Goal: Task Accomplishment & Management: Manage account settings

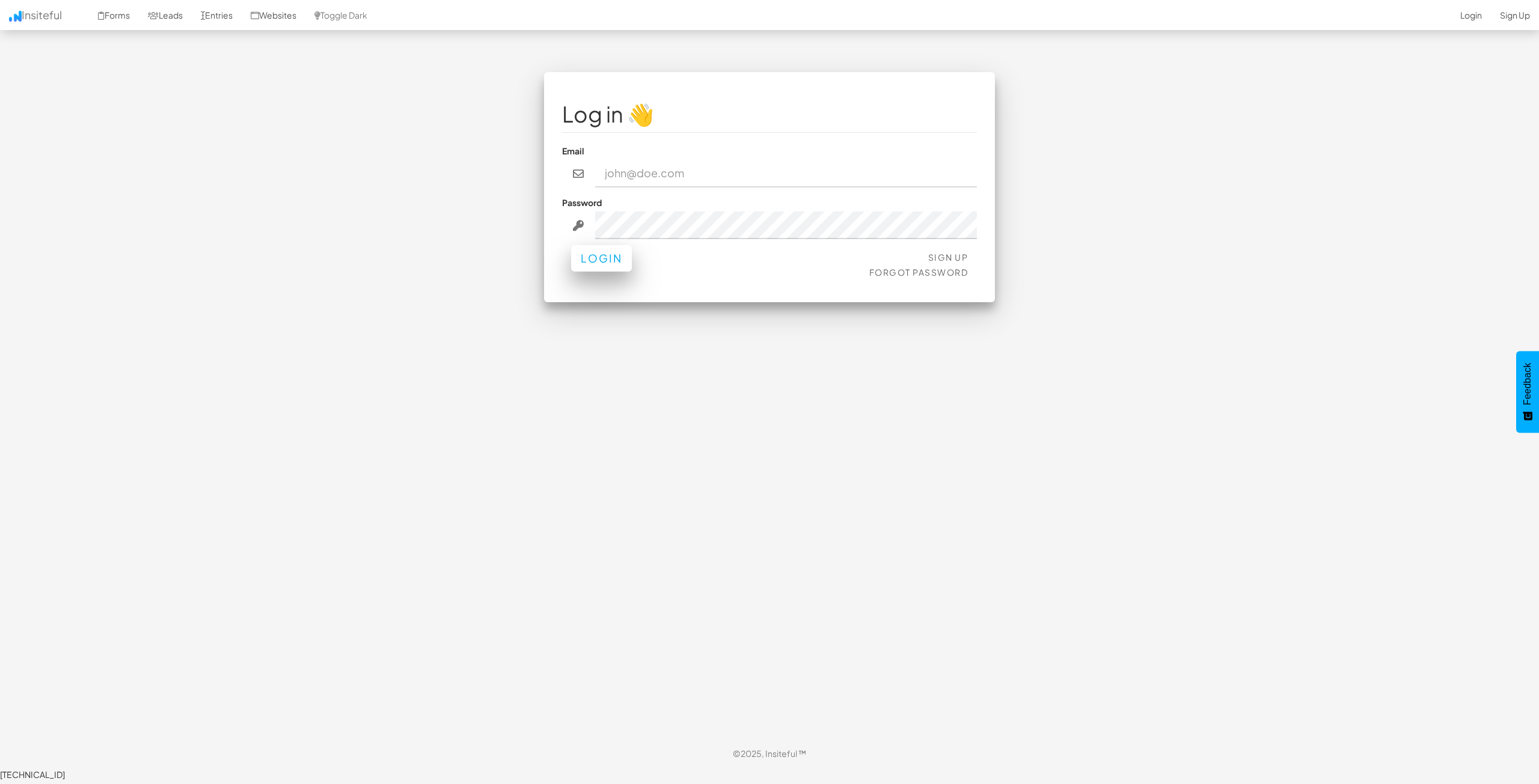
type input "bpontarelli@nordicenergy-us.com"
click at [611, 265] on button "Login" at bounding box center [601, 258] width 61 height 26
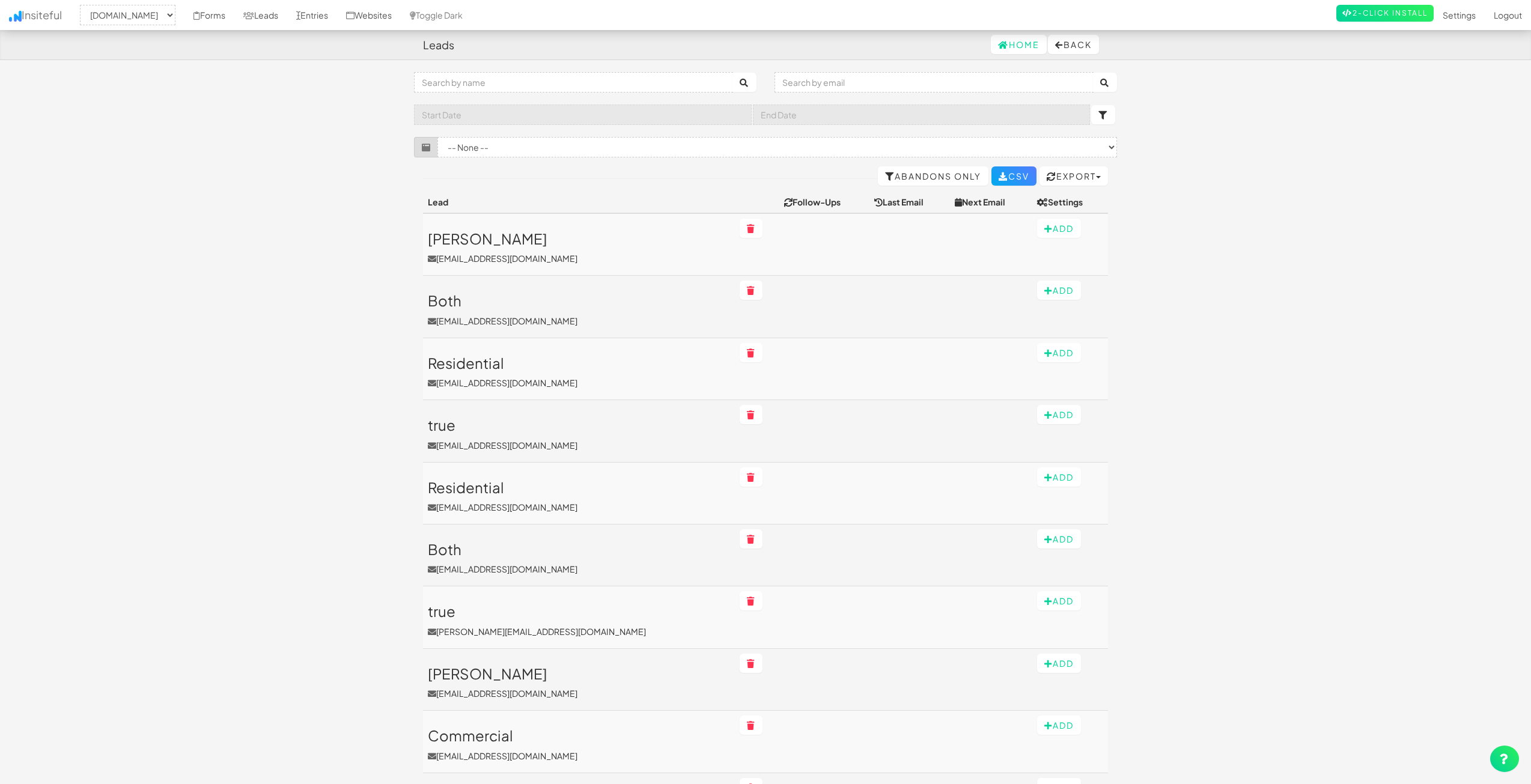
select select "2362"
click at [254, 19] on icon at bounding box center [249, 16] width 11 height 9
select select "2362"
click at [337, 19] on link "Entries" at bounding box center [312, 15] width 50 height 30
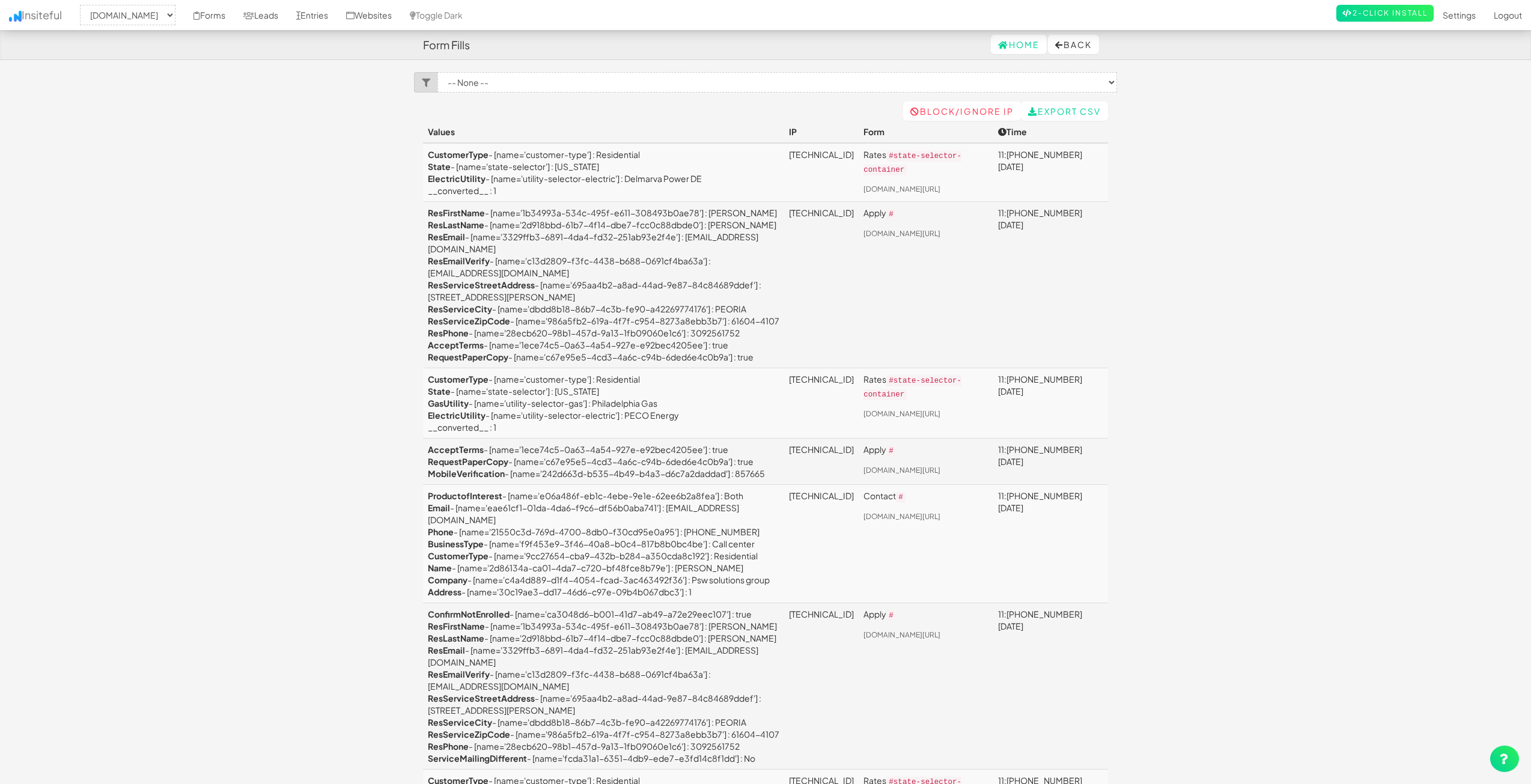
select select "2362"
click at [234, 18] on link "Forms" at bounding box center [210, 15] width 50 height 30
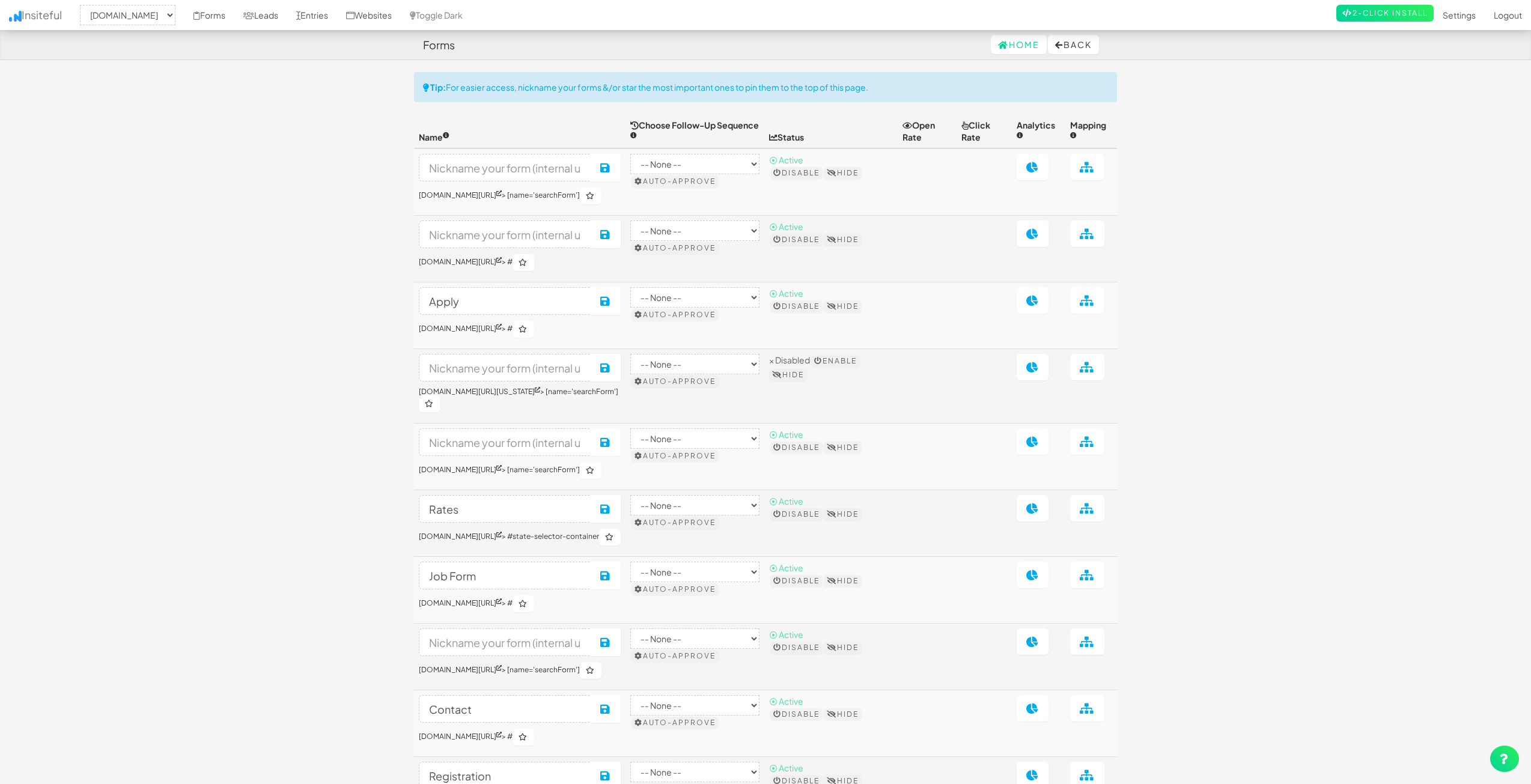
select select "2362"
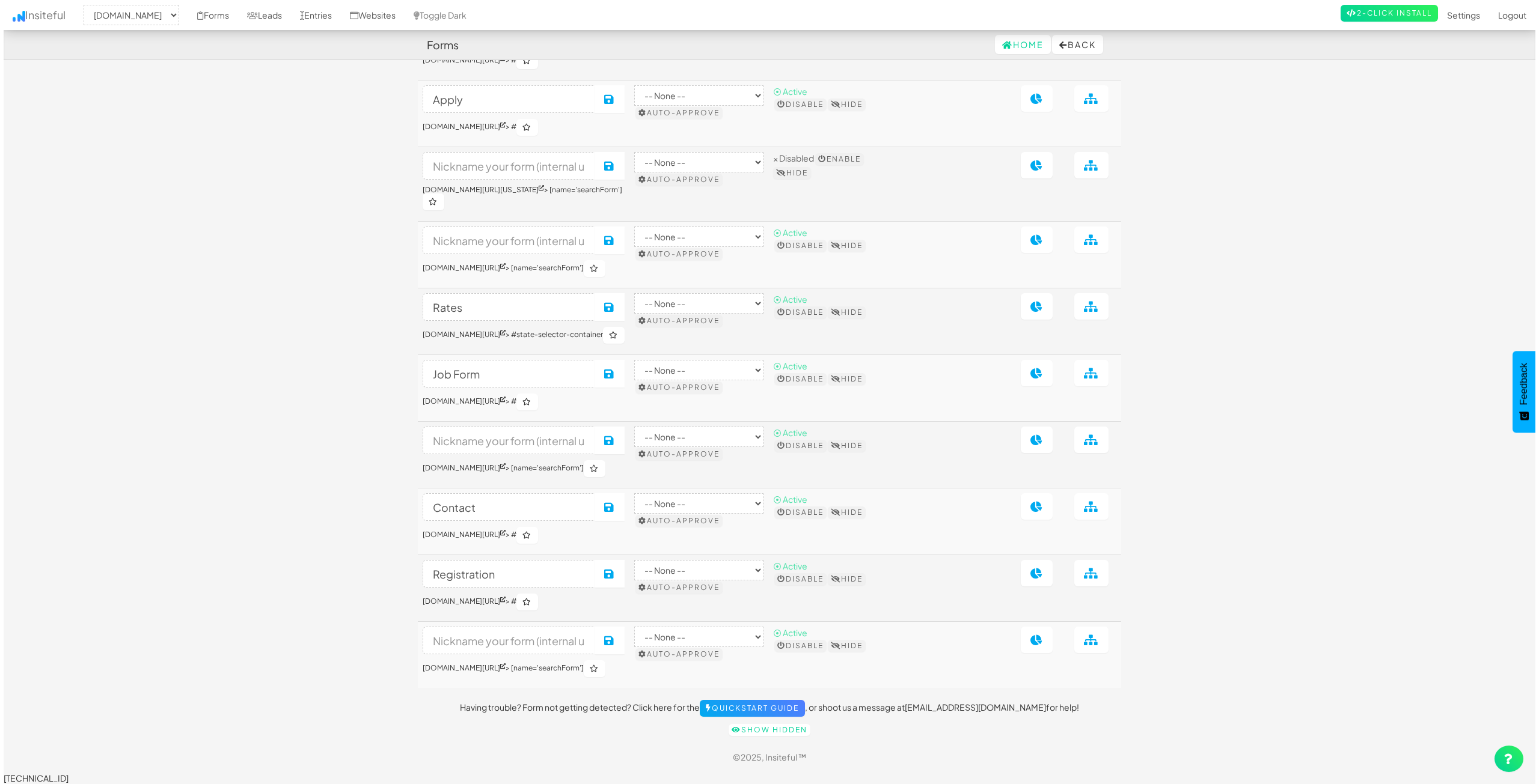
scroll to position [238, 0]
click at [823, 649] on button "Disable" at bounding box center [797, 646] width 52 height 12
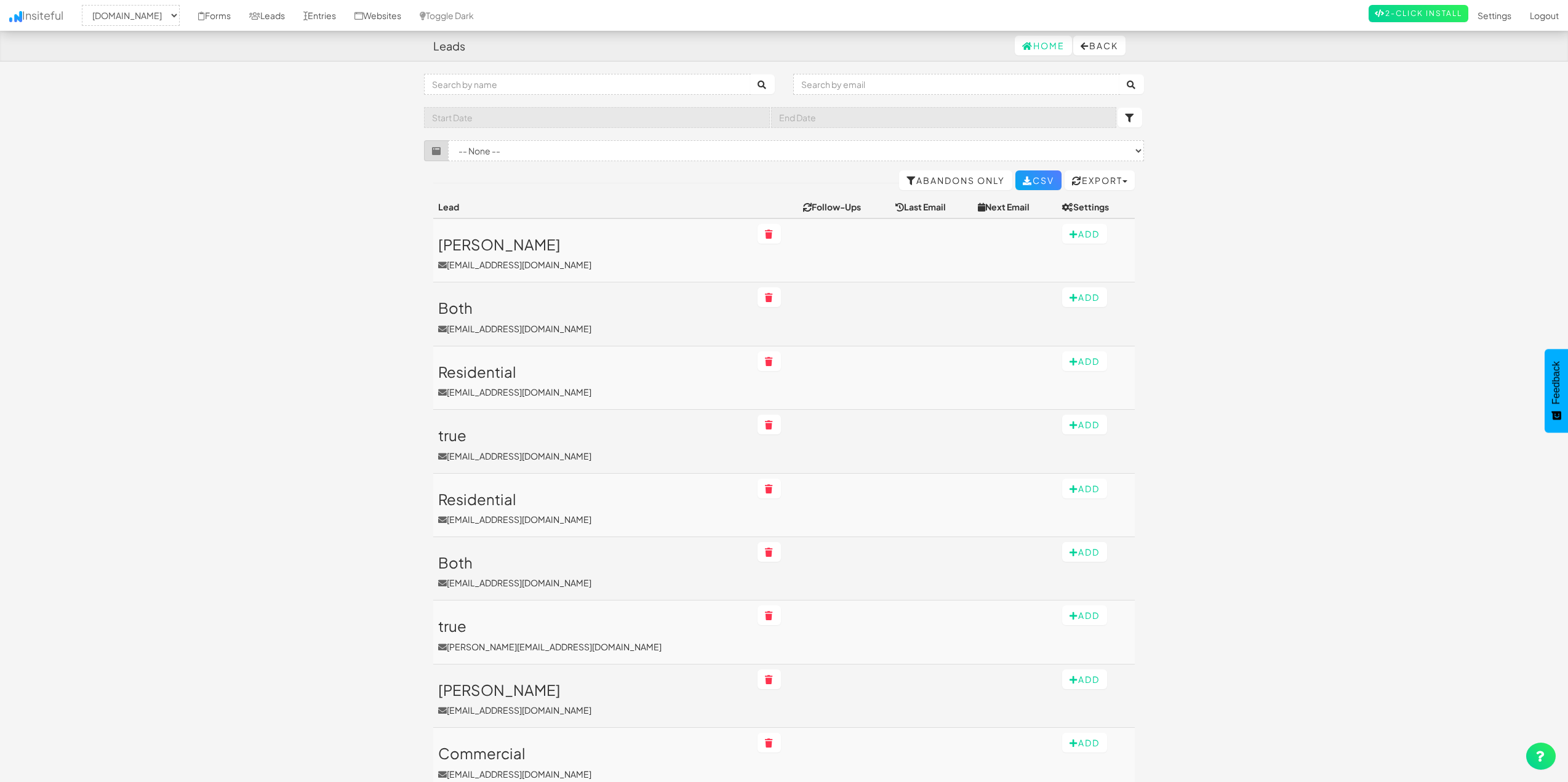
select select "2362"
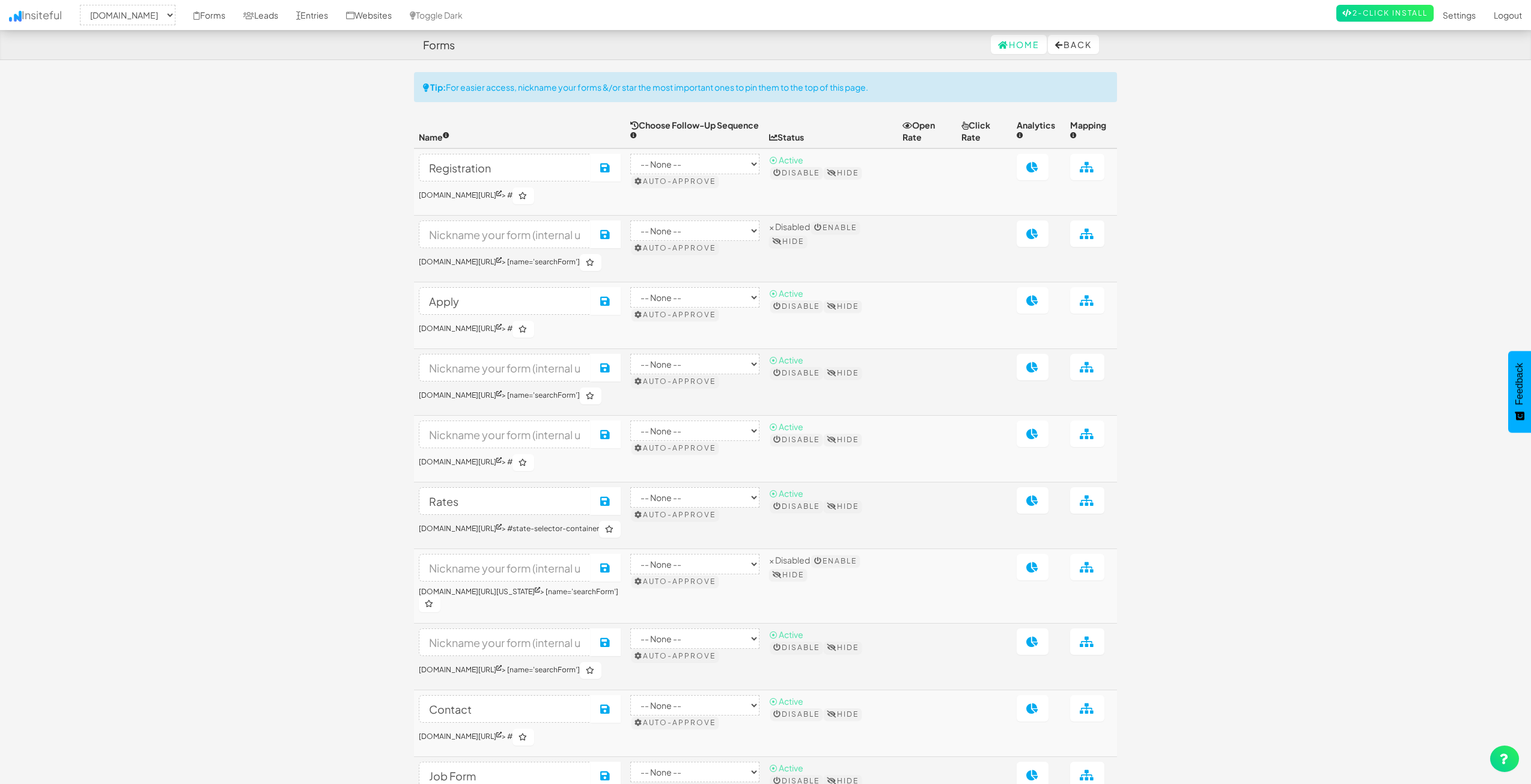
select select "2362"
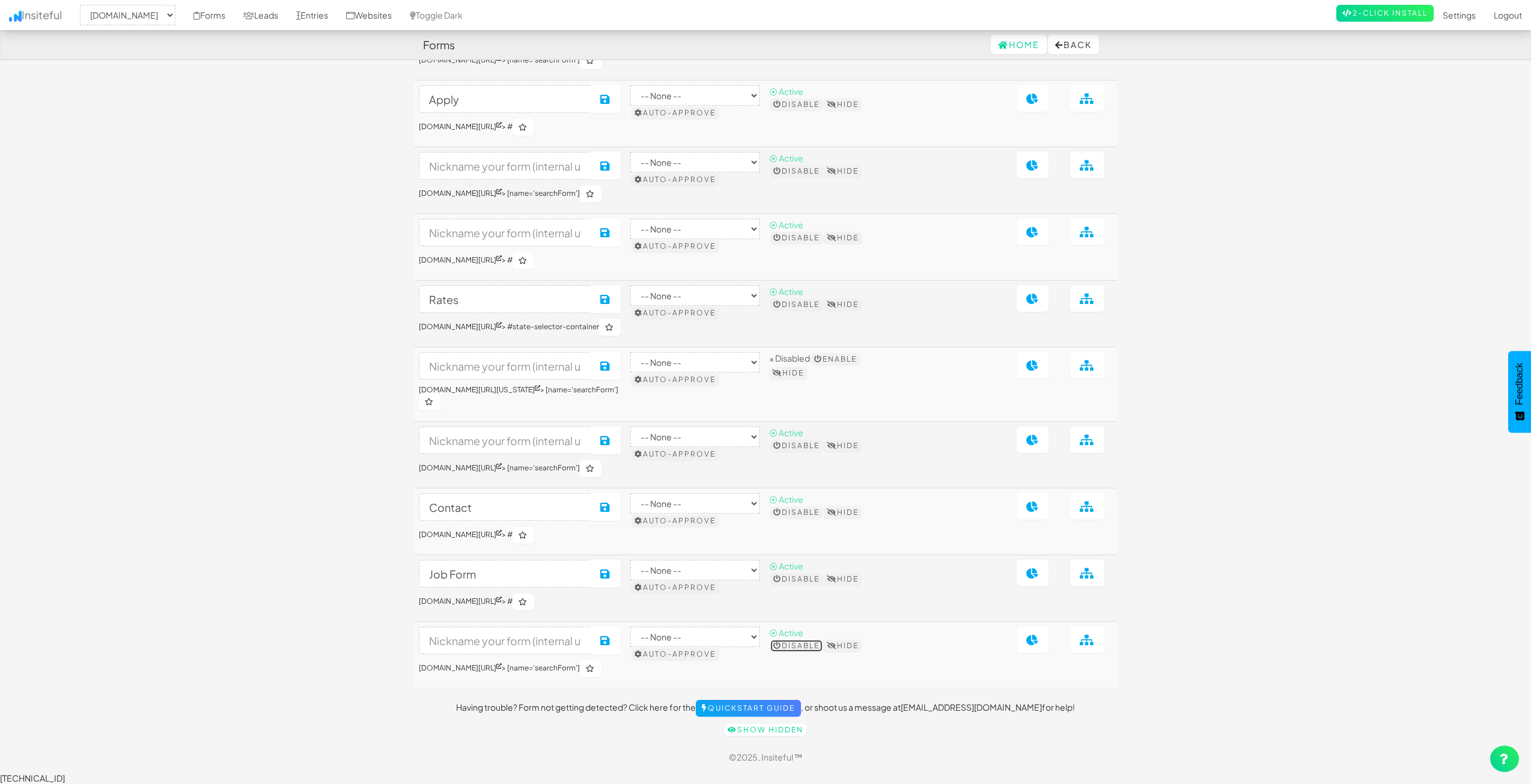
click at [823, 649] on button "Disable" at bounding box center [797, 646] width 52 height 12
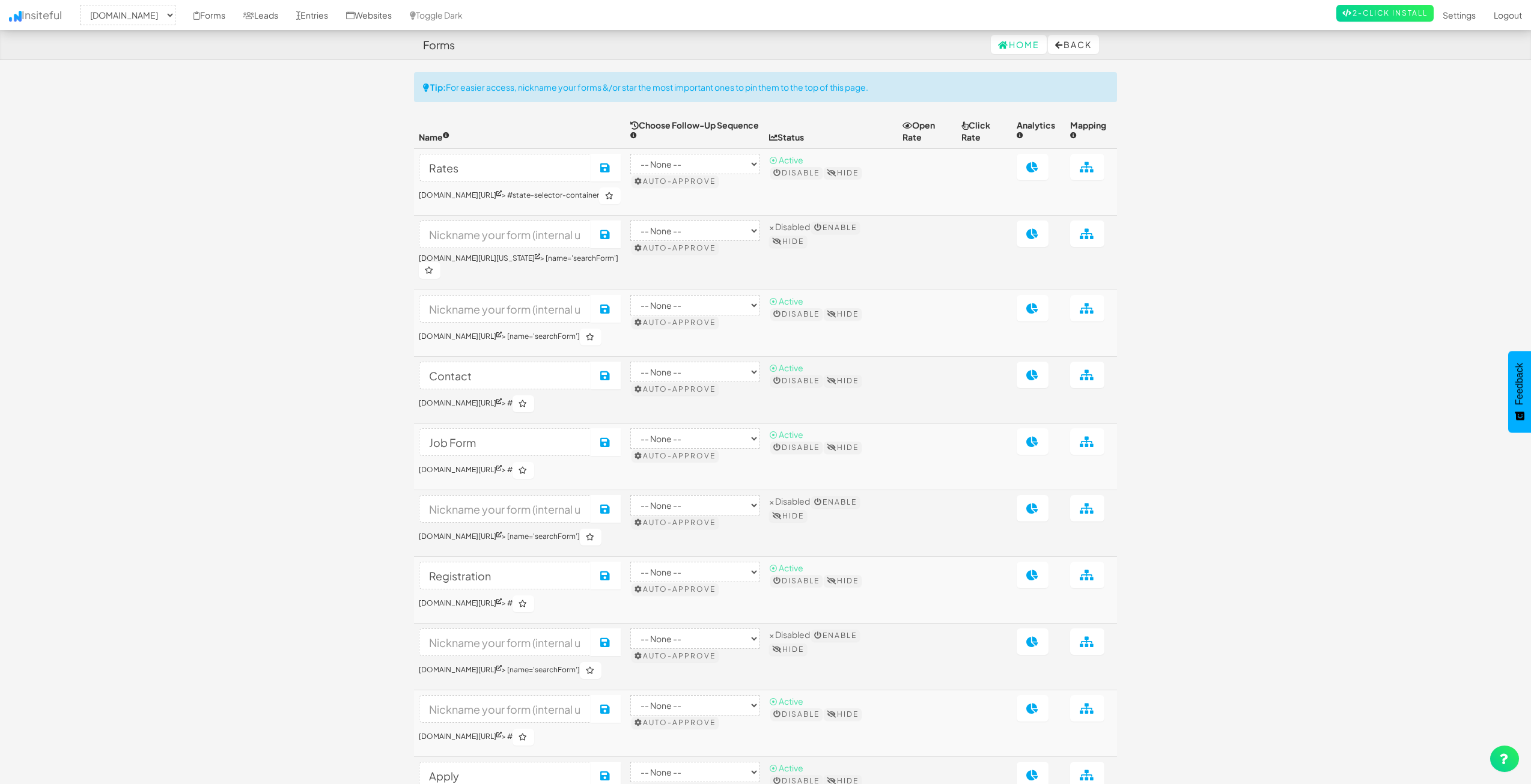
select select "2362"
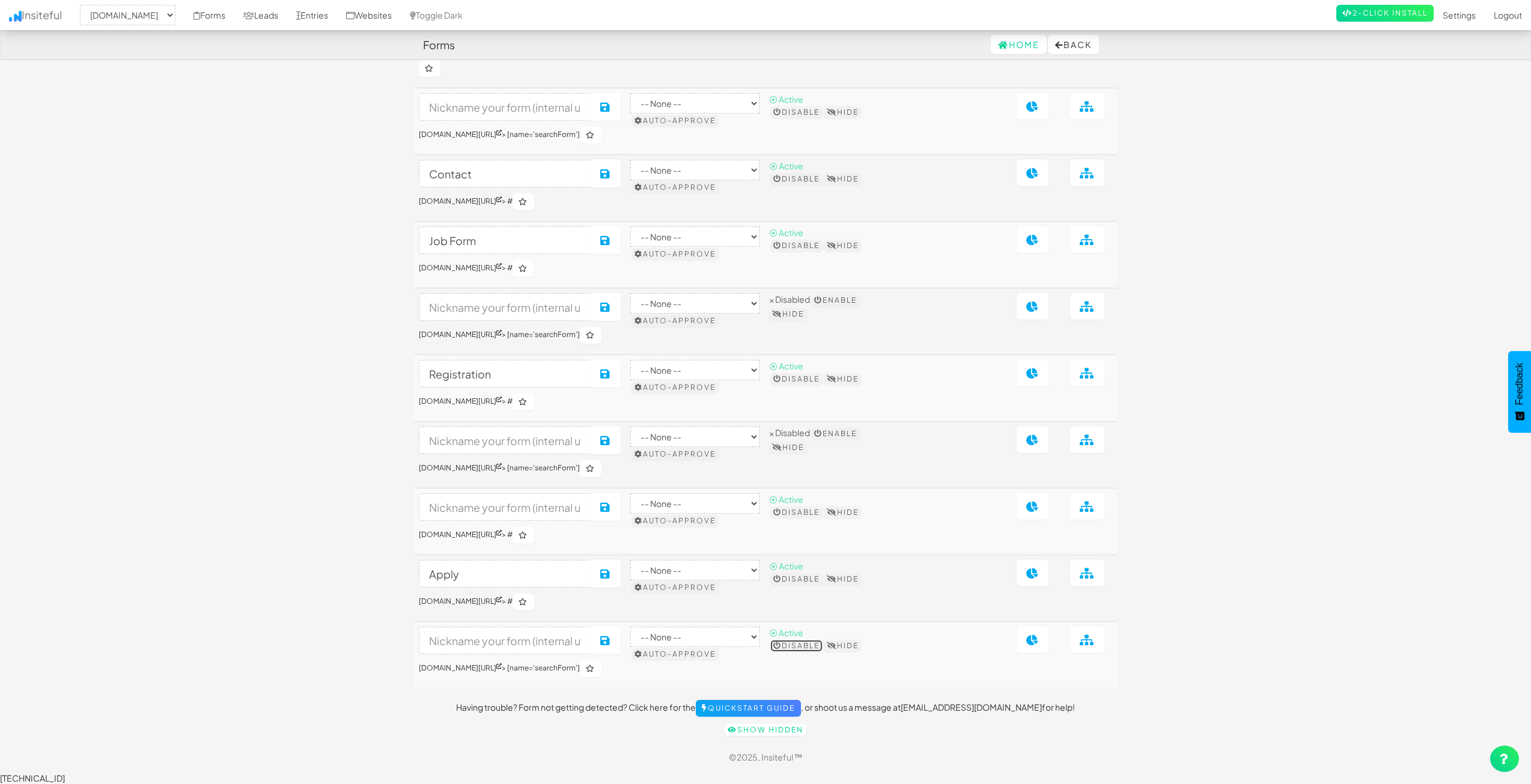
drag, startPoint x: 0, startPoint y: 0, endPoint x: 823, endPoint y: 649, distance: 1048.1
click at [823, 649] on button "Disable" at bounding box center [797, 646] width 52 height 12
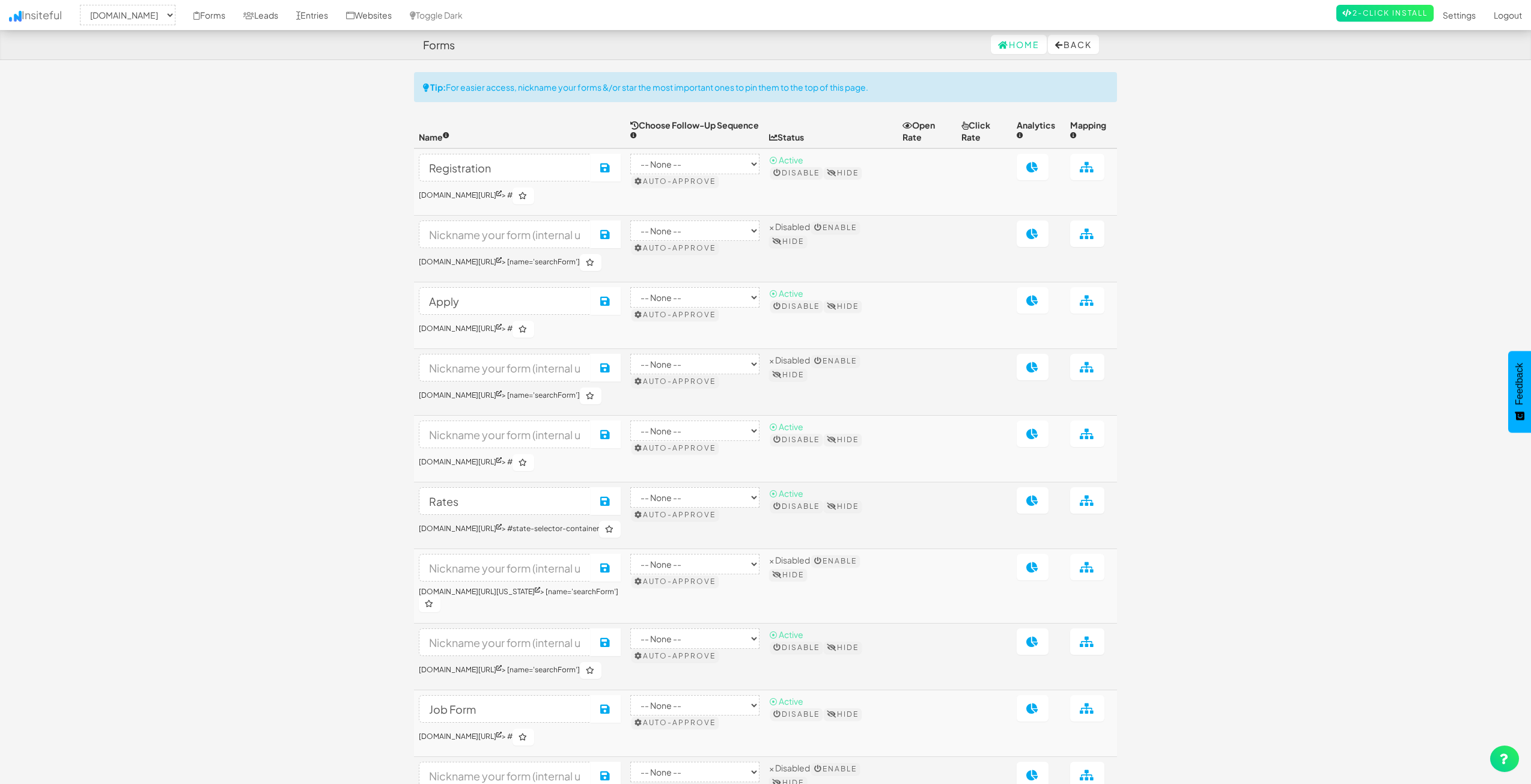
select select "2362"
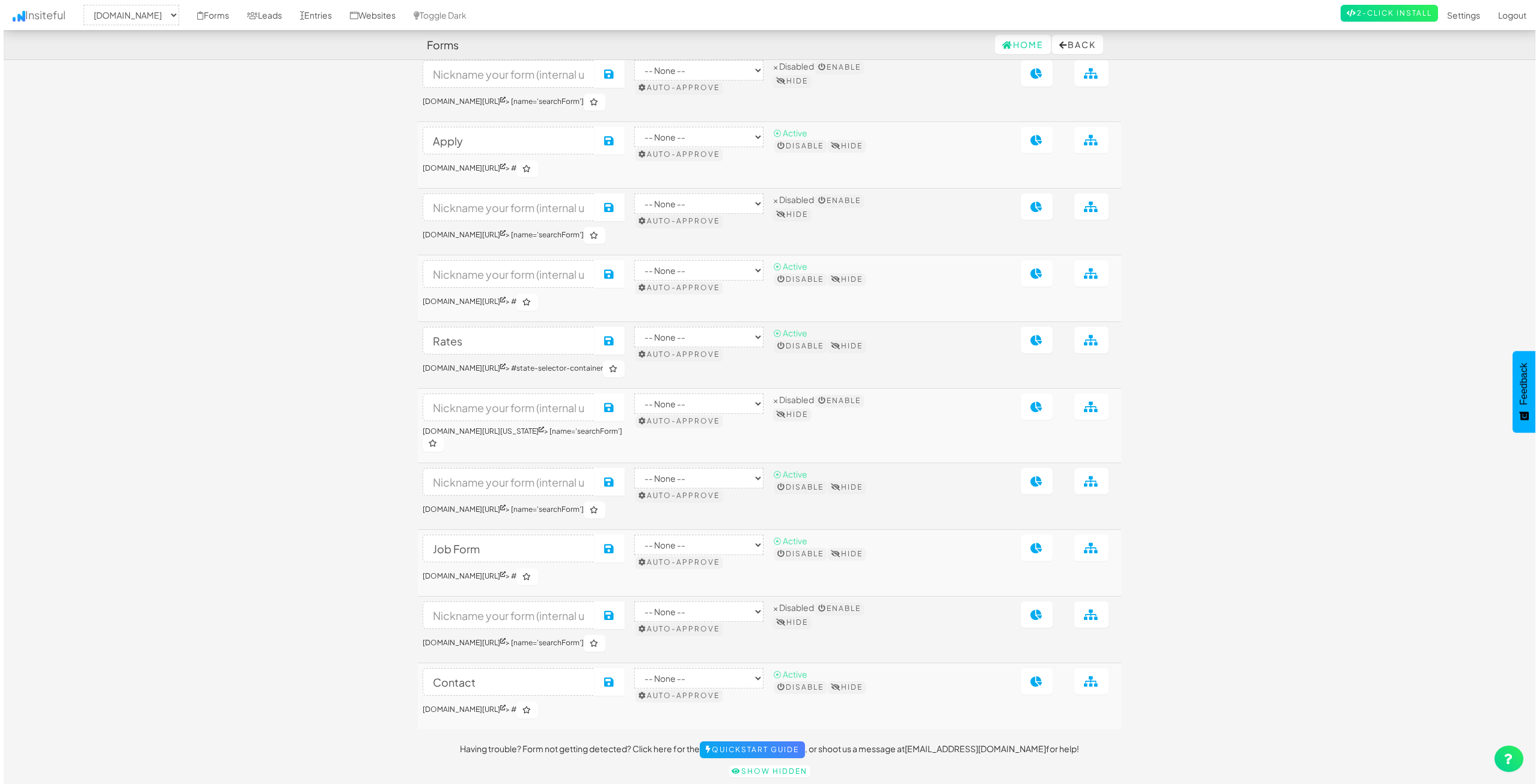
scroll to position [238, 0]
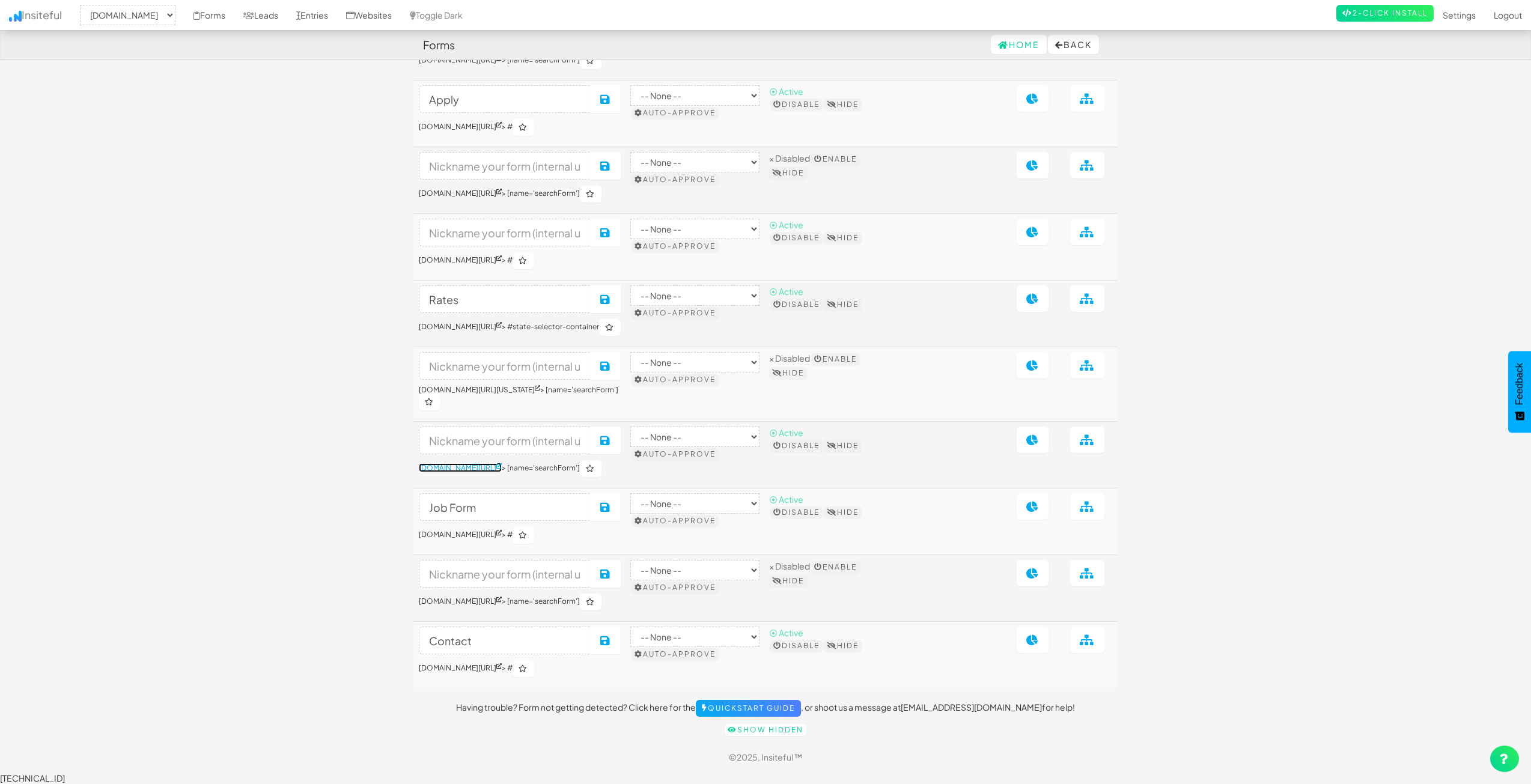
click at [502, 463] on icon at bounding box center [499, 466] width 5 height 5
click at [566, 473] on td "Save www.nordicenergy-us.com/application-complete/ > [name='searchForm']" at bounding box center [519, 455] width 212 height 66
click at [819, 440] on button "Disable" at bounding box center [797, 446] width 52 height 12
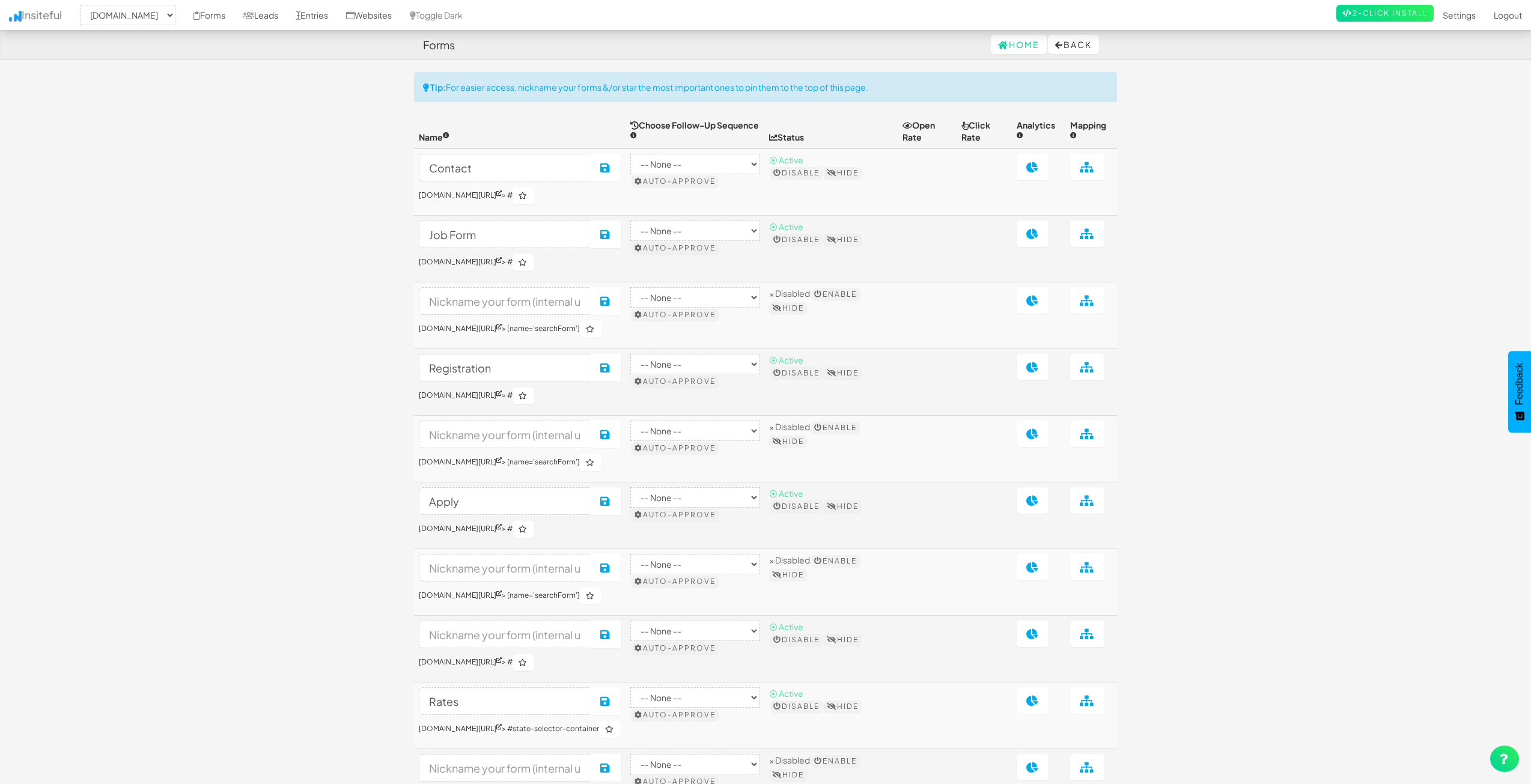
select select "2362"
click at [234, 15] on link "Forms" at bounding box center [210, 15] width 50 height 30
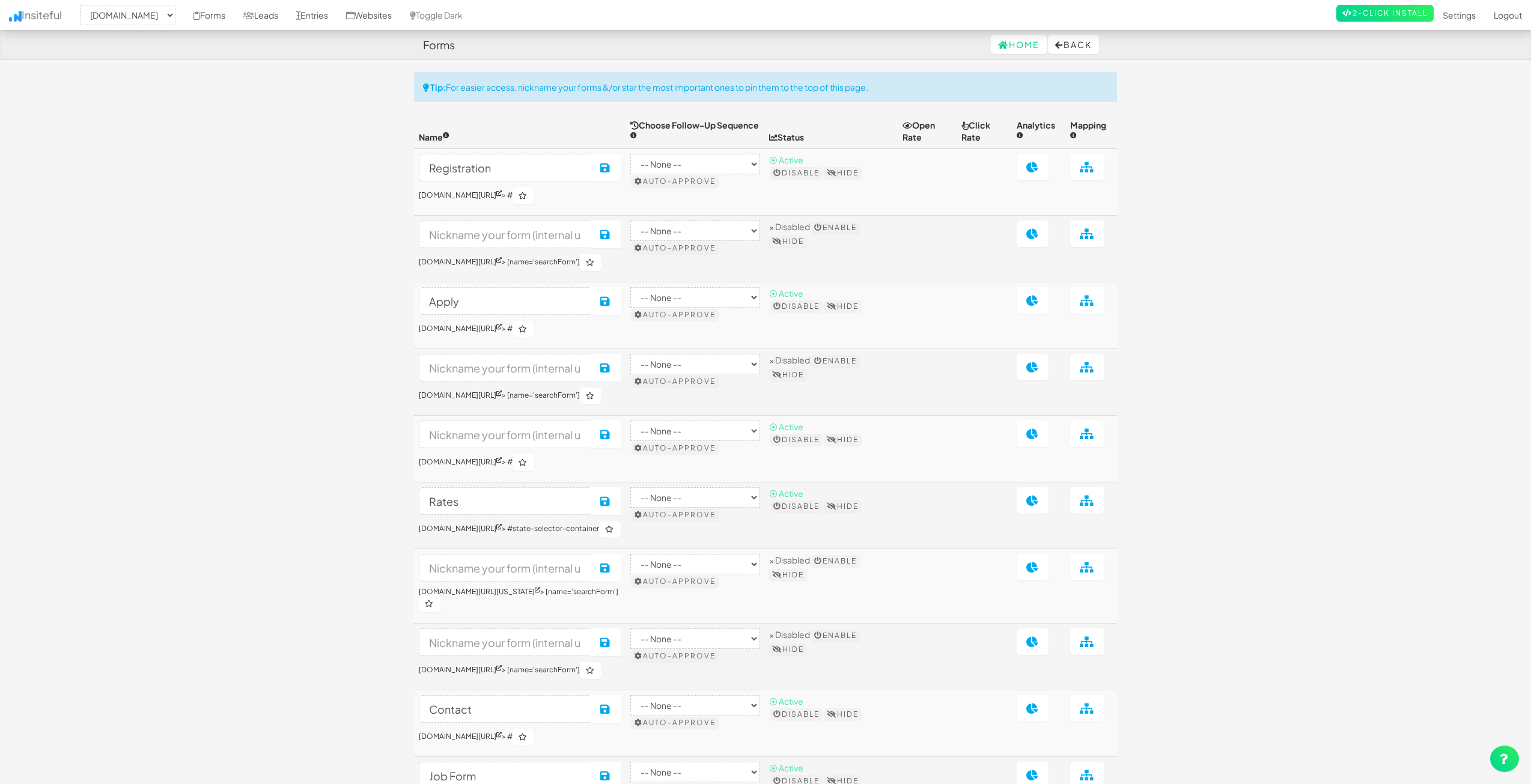
select select "2362"
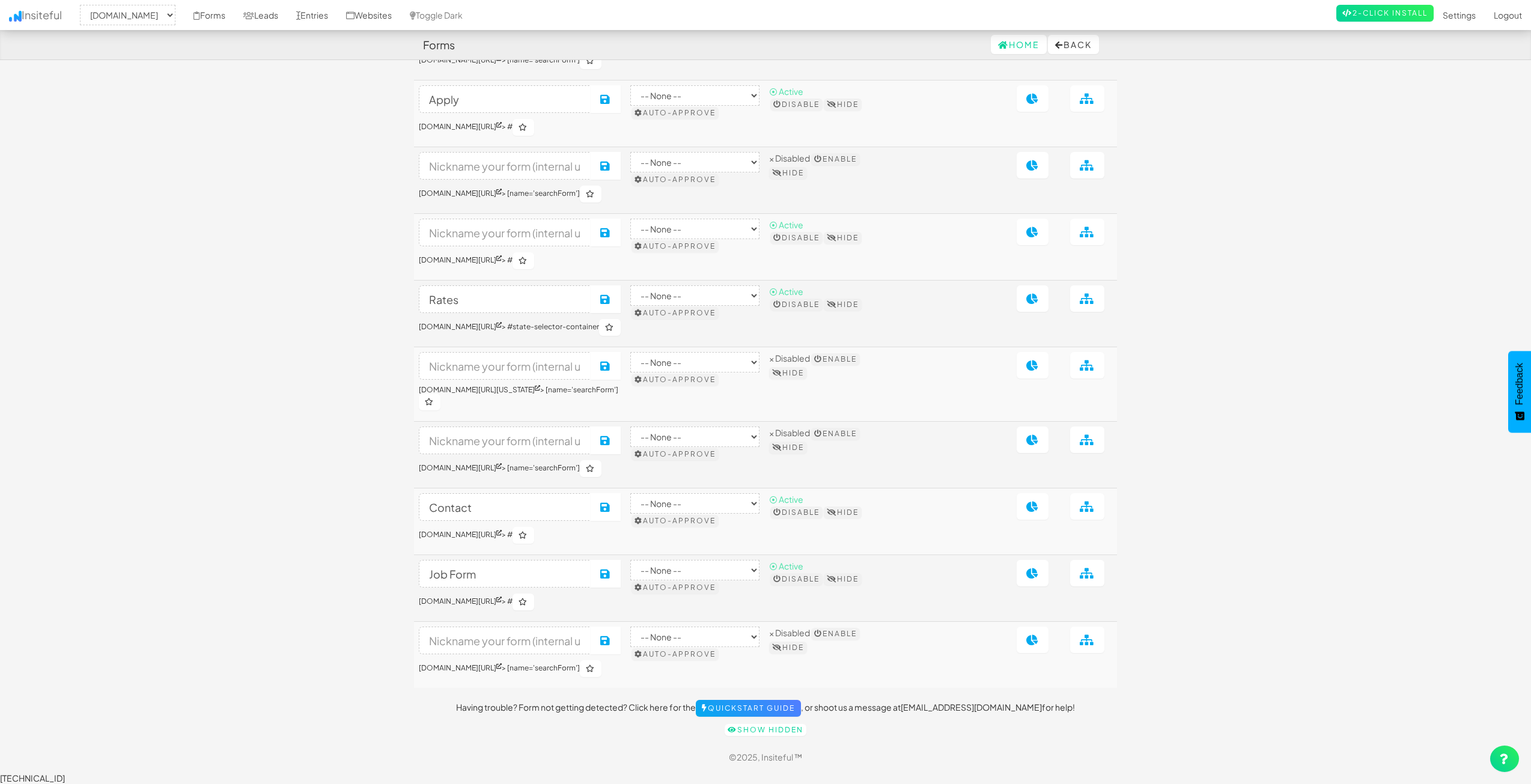
scroll to position [238, 0]
click at [160, 337] on body "Forms Home Back Toggle navigation Insiteful -- None -- www.nordicenergy-us.com …" at bounding box center [765, 291] width 1531 height 986
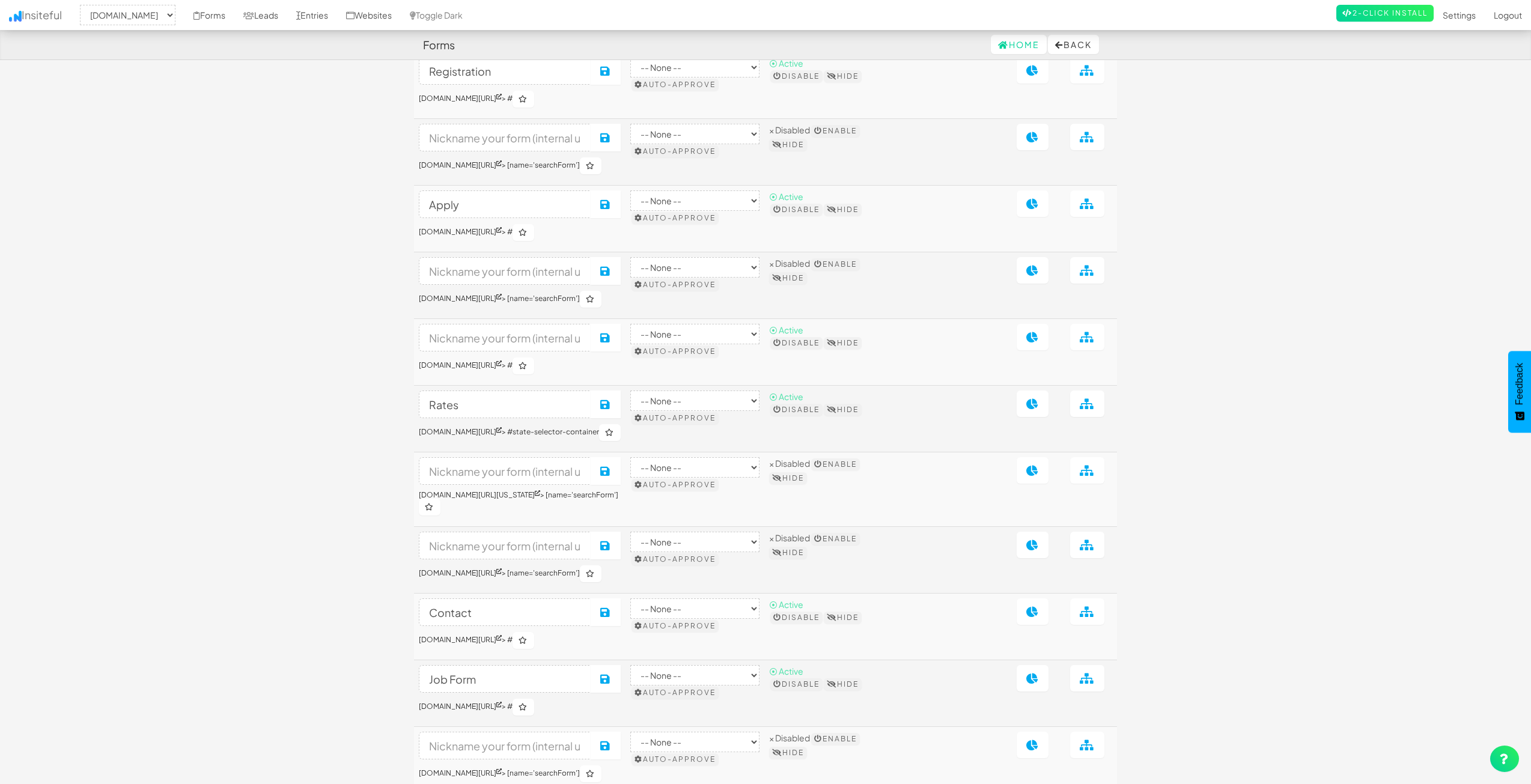
scroll to position [58, 0]
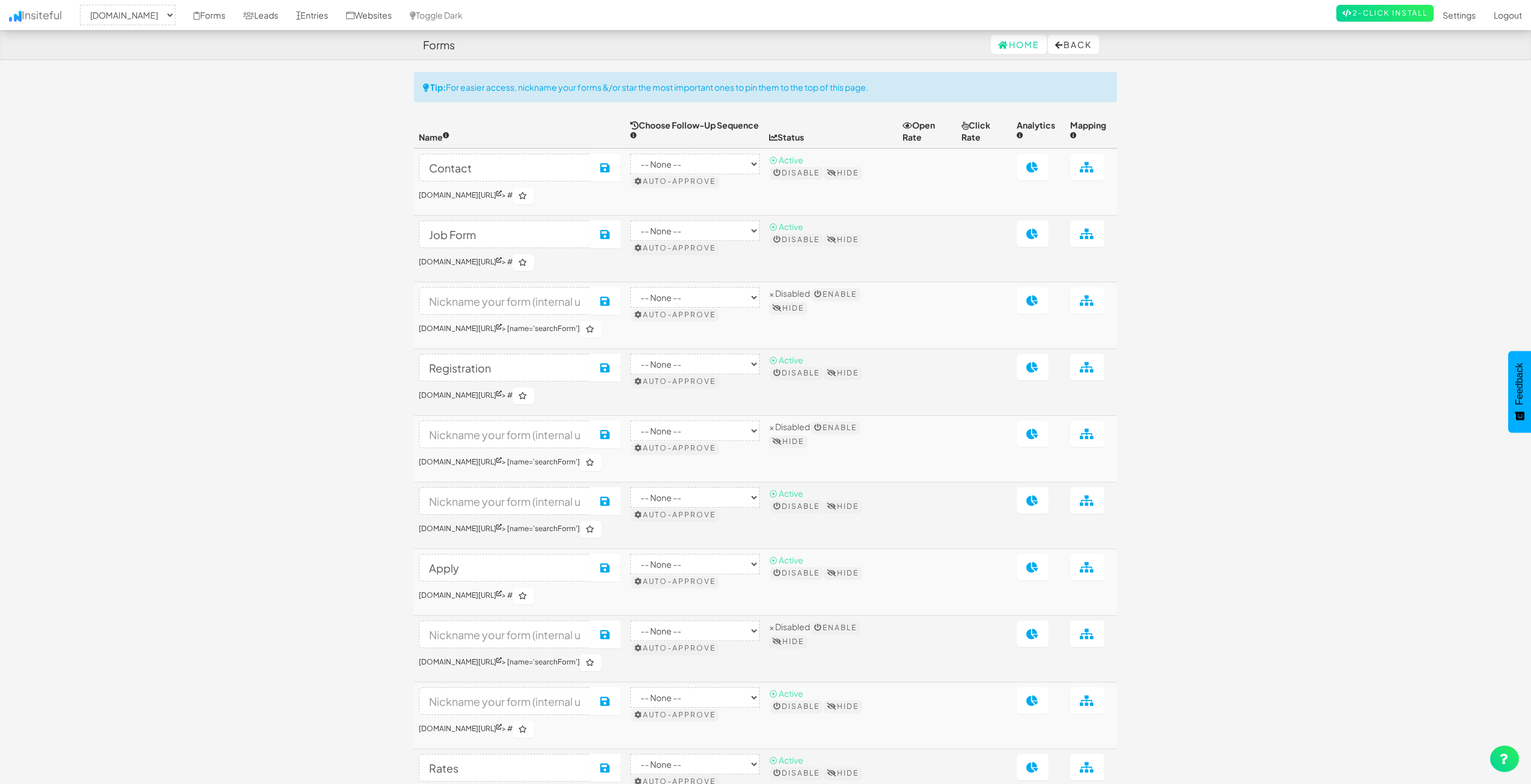
select select "2362"
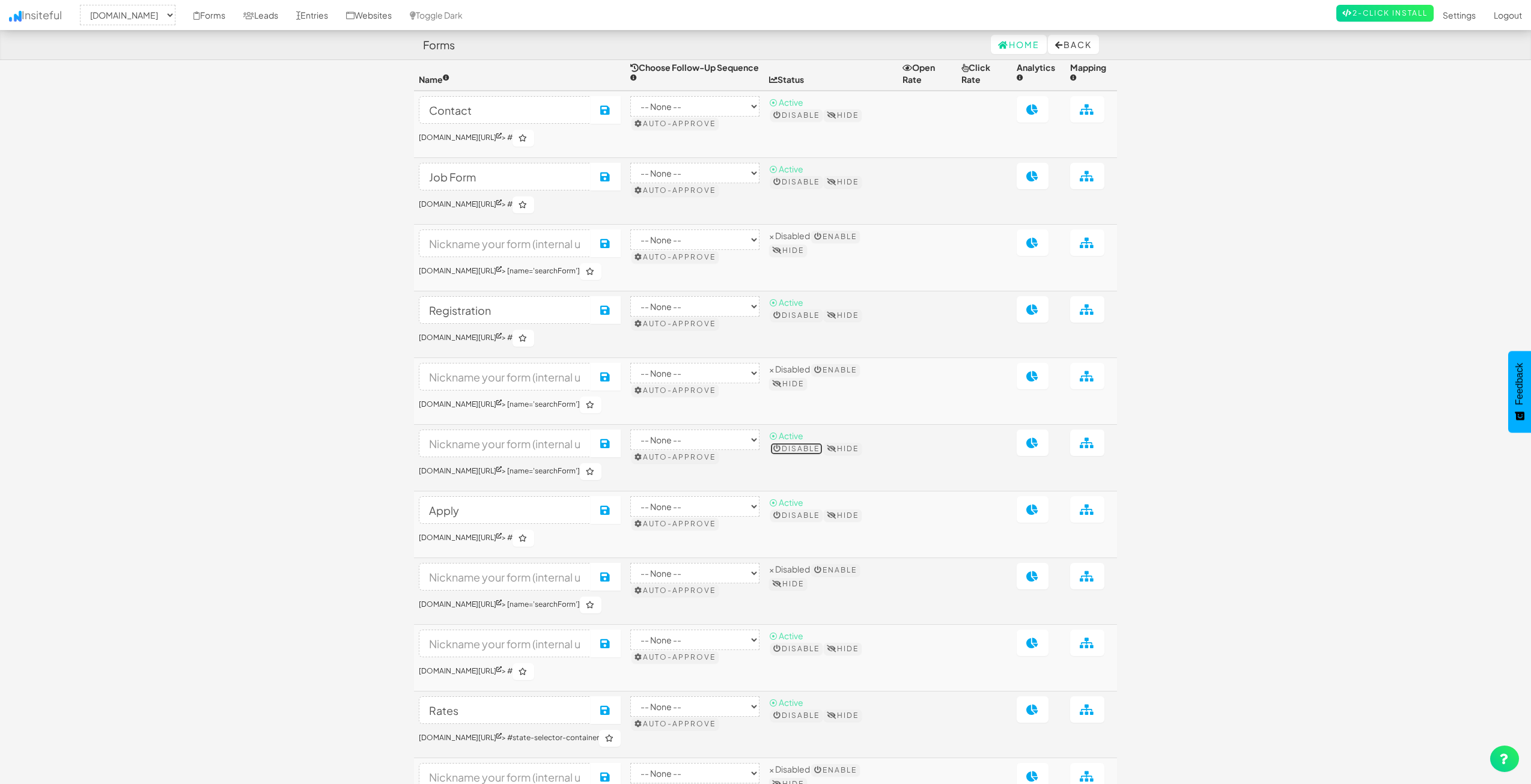
click at [802, 455] on button "Disable" at bounding box center [797, 449] width 52 height 12
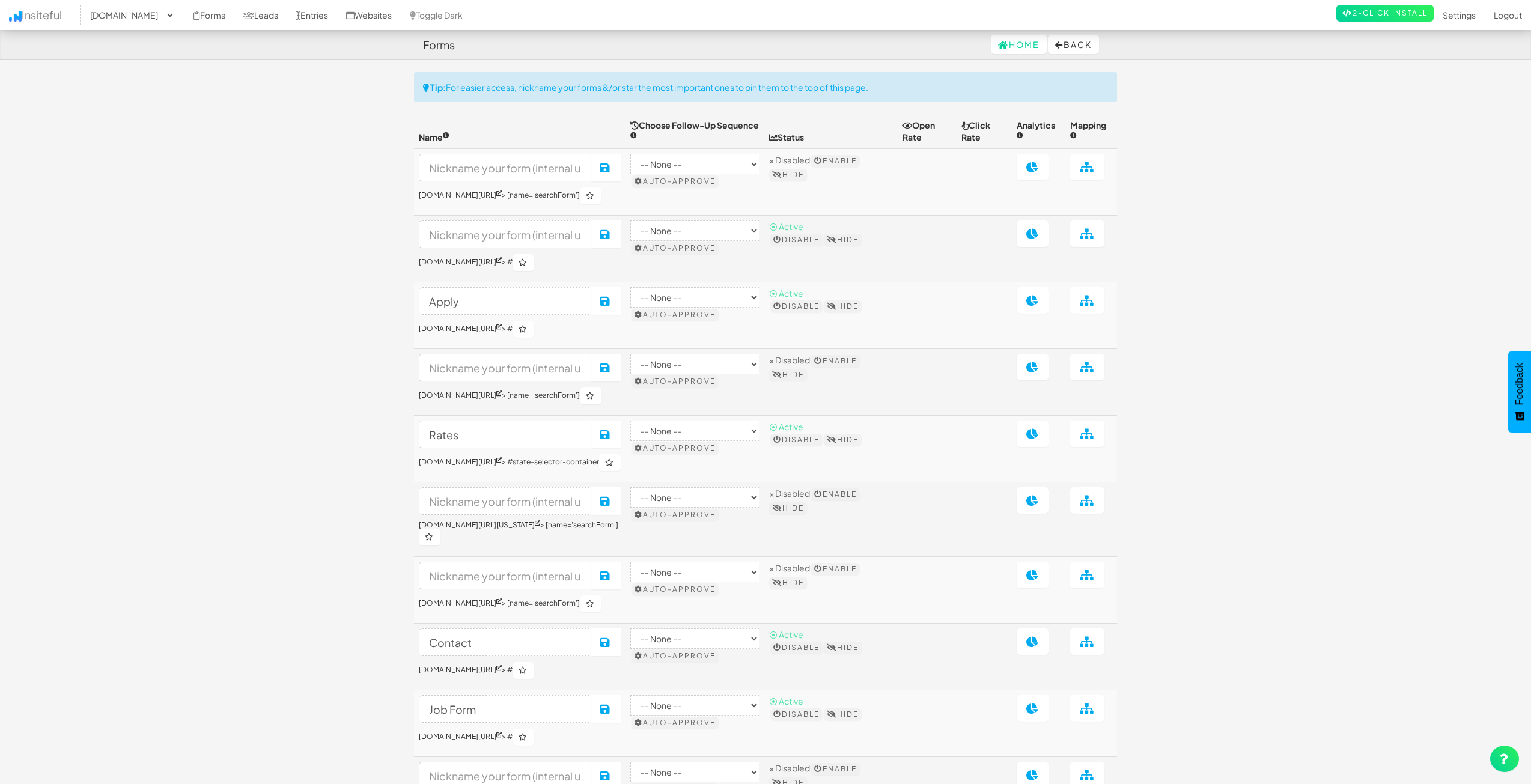
select select "2362"
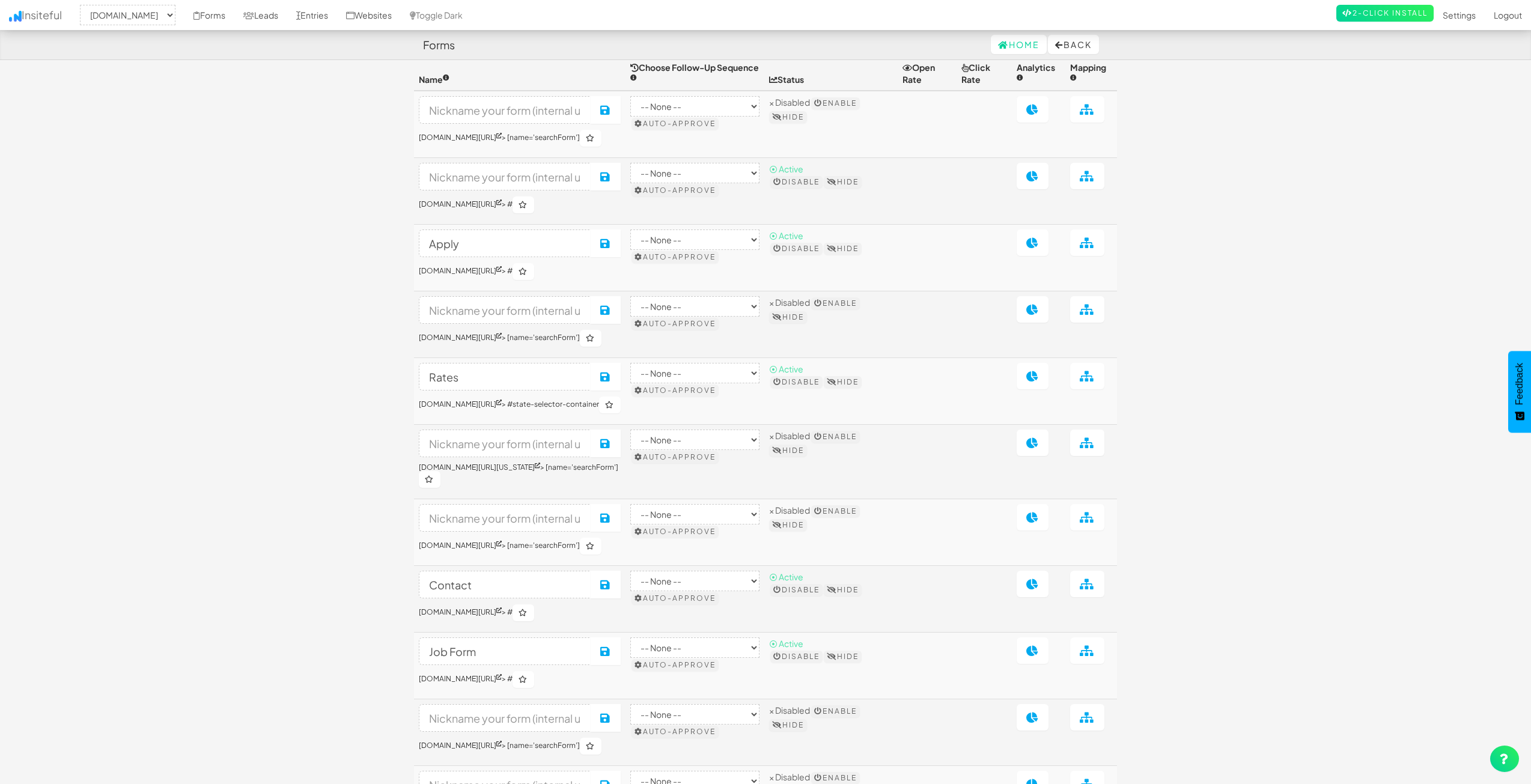
click at [1333, 301] on body "Forms Home Back Toggle navigation Insiteful -- None -- [DOMAIN_NAME] Forms Lead…" at bounding box center [765, 468] width 1531 height 1053
